Goal: Information Seeking & Learning: Find specific fact

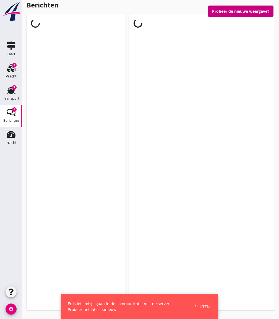
click at [226, 11] on button "Probeer de nieuwe weergave?" at bounding box center [240, 11] width 65 height 11
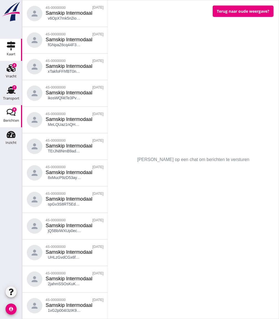
click at [9, 49] on icon "Kaart" at bounding box center [11, 45] width 9 height 9
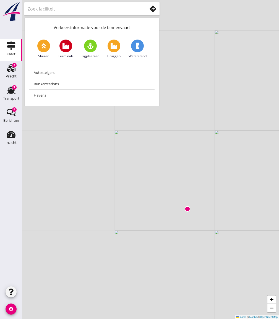
drag, startPoint x: 43, startPoint y: 149, endPoint x: 200, endPoint y: 220, distance: 172.3
click at [200, 220] on div "+ − Leaflet | © Mapbox © OpenStreetMap" at bounding box center [150, 159] width 257 height 319
drag, startPoint x: 78, startPoint y: 179, endPoint x: 224, endPoint y: 185, distance: 146.0
click at [224, 185] on div "+ − Leaflet | © Mapbox © OpenStreetMap" at bounding box center [150, 159] width 257 height 319
drag, startPoint x: 116, startPoint y: 169, endPoint x: 235, endPoint y: 167, distance: 118.3
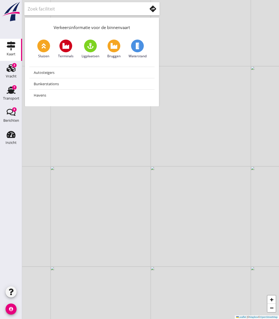
click at [235, 167] on div "+ − Leaflet | © Mapbox © OpenStreetMap" at bounding box center [150, 159] width 257 height 319
drag, startPoint x: 139, startPoint y: 164, endPoint x: 282, endPoint y: 164, distance: 142.6
click at [278, 164] on html "No data available De gegevens worden opgehaald. Inzicht Inzicht person Mijn pro…" at bounding box center [139, 159] width 279 height 319
drag, startPoint x: 185, startPoint y: 162, endPoint x: 251, endPoint y: 167, distance: 66.2
click at [251, 167] on div "+ − Leaflet | © Mapbox © OpenStreetMap" at bounding box center [150, 159] width 257 height 319
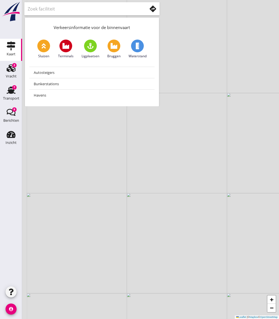
drag, startPoint x: 109, startPoint y: 152, endPoint x: 173, endPoint y: 173, distance: 66.9
click at [173, 173] on div "+ − Leaflet | © Mapbox © OpenStreetMap" at bounding box center [150, 159] width 257 height 319
drag, startPoint x: 117, startPoint y: 164, endPoint x: 212, endPoint y: 171, distance: 95.5
click at [212, 171] on div "+ − Leaflet | © Mapbox © OpenStreetMap" at bounding box center [150, 159] width 257 height 319
drag, startPoint x: 126, startPoint y: 174, endPoint x: 210, endPoint y: 125, distance: 97.3
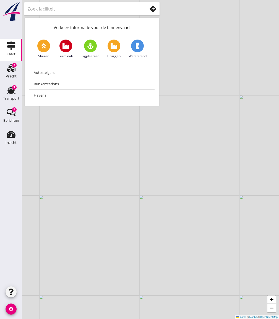
click at [210, 125] on div "+ − Leaflet | © Mapbox © OpenStreetMap" at bounding box center [150, 159] width 257 height 319
drag, startPoint x: 195, startPoint y: 196, endPoint x: 283, endPoint y: 143, distance: 102.5
click at [278, 145] on html "No data available De gegevens worden opgehaald. Inzicht Inzicht person Mijn pro…" at bounding box center [139, 159] width 279 height 319
drag, startPoint x: 140, startPoint y: 189, endPoint x: 249, endPoint y: 176, distance: 109.3
click at [249, 176] on div "+ − Leaflet | © Mapbox © OpenStreetMap" at bounding box center [150, 159] width 257 height 319
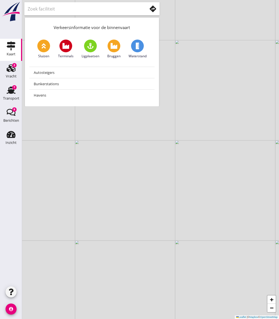
drag, startPoint x: 165, startPoint y: 185, endPoint x: 243, endPoint y: 178, distance: 78.2
click at [242, 178] on div "+ − Leaflet | © Mapbox © OpenStreetMap" at bounding box center [150, 159] width 257 height 319
drag, startPoint x: 194, startPoint y: 186, endPoint x: 252, endPoint y: 173, distance: 59.2
click at [252, 173] on div "+ − Leaflet | © Mapbox © OpenStreetMap" at bounding box center [150, 159] width 257 height 319
drag, startPoint x: 214, startPoint y: 178, endPoint x: 275, endPoint y: 176, distance: 60.8
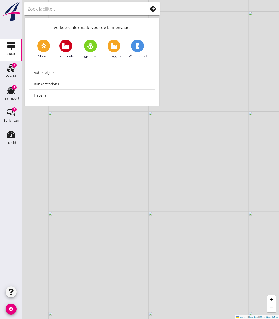
click at [275, 176] on div "+ − Leaflet | © Mapbox © OpenStreetMap" at bounding box center [150, 159] width 257 height 319
drag, startPoint x: 199, startPoint y: 179, endPoint x: 283, endPoint y: 170, distance: 83.6
click at [278, 170] on html "No data available De gegevens worden opgehaald. Inzicht Inzicht person Mijn pro…" at bounding box center [139, 159] width 279 height 319
drag, startPoint x: 187, startPoint y: 167, endPoint x: 283, endPoint y: 170, distance: 95.4
click at [278, 170] on html "No data available De gegevens worden opgehaald. Inzicht Inzicht person Mijn pro…" at bounding box center [139, 159] width 279 height 319
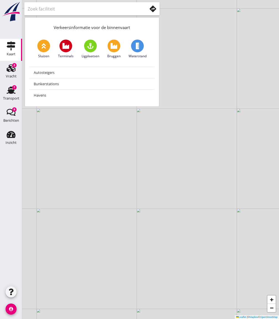
drag, startPoint x: 200, startPoint y: 155, endPoint x: 283, endPoint y: 166, distance: 83.3
click at [278, 166] on html "No data available De gegevens worden opgehaald. Inzicht Inzicht person Mijn pro…" at bounding box center [139, 159] width 279 height 319
drag, startPoint x: 228, startPoint y: 173, endPoint x: 283, endPoint y: 219, distance: 71.3
click at [278, 219] on html "No data available De gegevens worden opgehaald. Inzicht Inzicht person Mijn pro…" at bounding box center [139, 159] width 279 height 319
drag, startPoint x: 202, startPoint y: 183, endPoint x: 283, endPoint y: 201, distance: 82.6
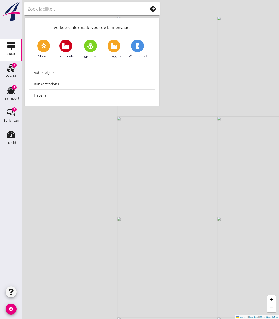
click at [278, 201] on html "No data available De gegevens worden opgehaald. Inzicht Inzicht person Mijn pro…" at bounding box center [139, 159] width 279 height 319
drag, startPoint x: 185, startPoint y: 170, endPoint x: 251, endPoint y: 210, distance: 76.7
click at [251, 210] on div "+ − Leaflet | © Mapbox © OpenStreetMap" at bounding box center [150, 159] width 257 height 319
drag, startPoint x: 171, startPoint y: 175, endPoint x: 213, endPoint y: 179, distance: 42.2
click at [213, 179] on div "+ − Leaflet | © Mapbox © OpenStreetMap" at bounding box center [150, 159] width 257 height 319
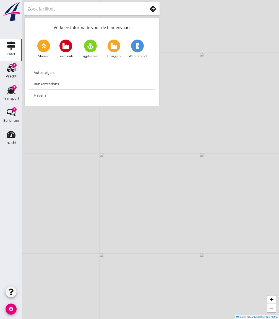
drag, startPoint x: 225, startPoint y: 171, endPoint x: 230, endPoint y: 169, distance: 5.6
click at [230, 169] on div "+ − Leaflet | © Mapbox © OpenStreetMap" at bounding box center [150, 159] width 257 height 319
drag, startPoint x: 204, startPoint y: 155, endPoint x: 240, endPoint y: 194, distance: 53.2
click at [240, 194] on div "+ − Leaflet | © Mapbox © OpenStreetMap" at bounding box center [150, 159] width 257 height 319
click at [137, 45] on use at bounding box center [137, 46] width 3 height 7
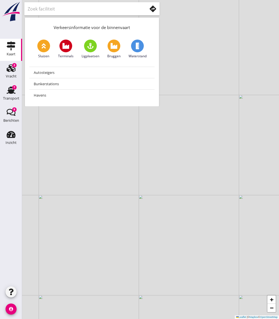
type input "Waterstanden"
drag, startPoint x: 186, startPoint y: 211, endPoint x: 158, endPoint y: 170, distance: 49.7
click at [158, 170] on div "+ − Leaflet | © Mapbox © OpenStreetMap" at bounding box center [150, 159] width 257 height 319
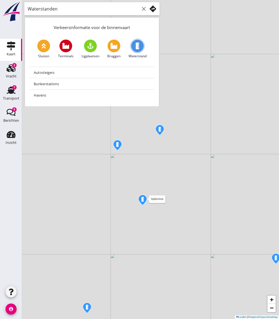
click at [141, 200] on img at bounding box center [143, 200] width 10 height 12
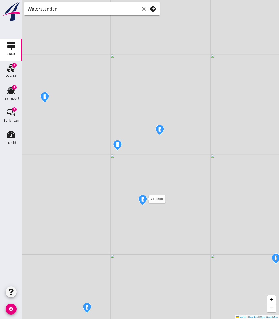
click at [141, 200] on img at bounding box center [143, 200] width 10 height 12
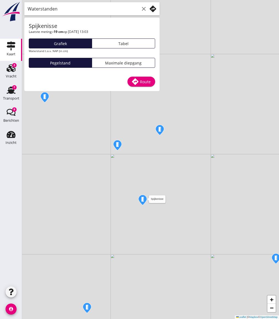
click at [141, 200] on img at bounding box center [143, 200] width 10 height 12
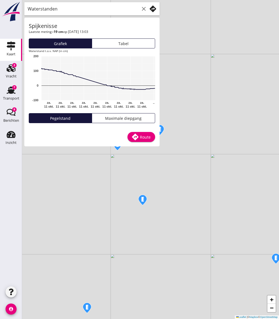
click at [204, 100] on div "+ − Leaflet | © Mapbox © OpenStreetMap" at bounding box center [150, 159] width 257 height 319
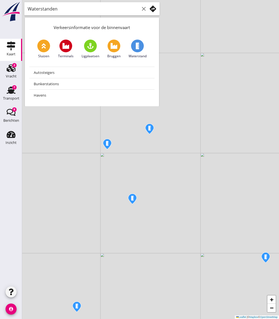
drag, startPoint x: 241, startPoint y: 153, endPoint x: 112, endPoint y: 153, distance: 129.6
click at [112, 153] on div "+ − Leaflet | © Mapbox © OpenStreetMap" at bounding box center [150, 159] width 257 height 319
drag, startPoint x: 179, startPoint y: 159, endPoint x: 175, endPoint y: 165, distance: 7.3
click at [175, 165] on div "+ − Leaflet | © Mapbox © OpenStreetMap" at bounding box center [150, 159] width 257 height 319
drag, startPoint x: 176, startPoint y: 160, endPoint x: 228, endPoint y: 194, distance: 61.8
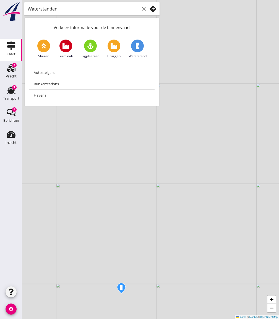
click at [228, 194] on div "+ − Leaflet | © Mapbox © OpenStreetMap" at bounding box center [150, 159] width 257 height 319
click at [228, 156] on img at bounding box center [228, 157] width 10 height 12
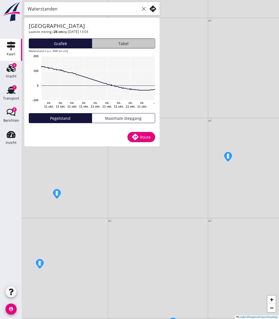
click at [122, 46] on div "Tabel" at bounding box center [123, 44] width 58 height 6
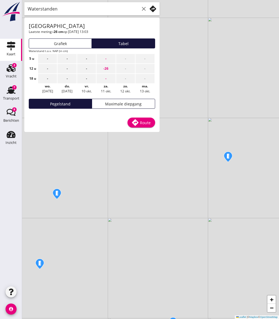
click at [74, 46] on div "Grafiek" at bounding box center [60, 44] width 58 height 6
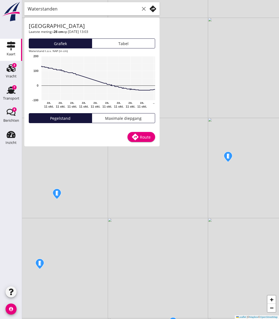
drag, startPoint x: 142, startPoint y: 101, endPoint x: 90, endPoint y: 101, distance: 52.8
click at [90, 100] on rect "Een diagram." at bounding box center [98, 78] width 114 height 44
drag, startPoint x: 75, startPoint y: 216, endPoint x: 123, endPoint y: 207, distance: 49.1
click at [123, 207] on div "+ − Leaflet | © Mapbox © OpenStreetMap" at bounding box center [150, 159] width 257 height 319
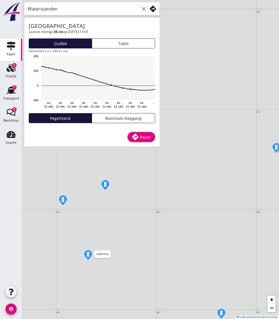
click at [88, 253] on img at bounding box center [88, 255] width 10 height 12
